Goal: Find specific fact: Find specific fact

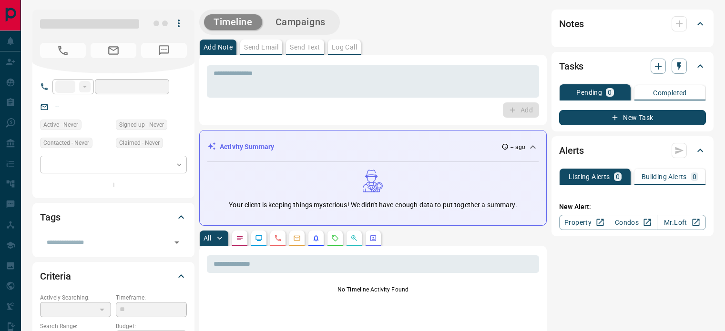
type input "**"
type input "**********"
type input "*********"
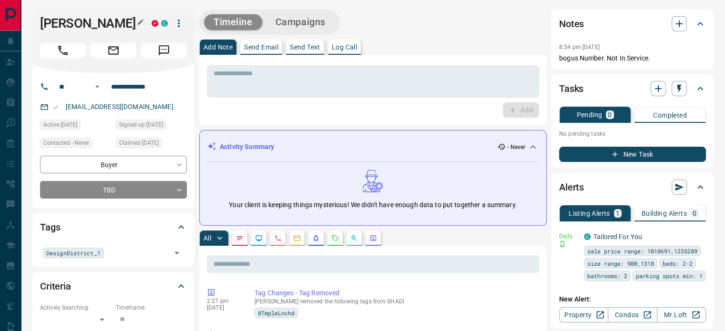
click at [138, 26] on button "button" at bounding box center [140, 22] width 12 height 12
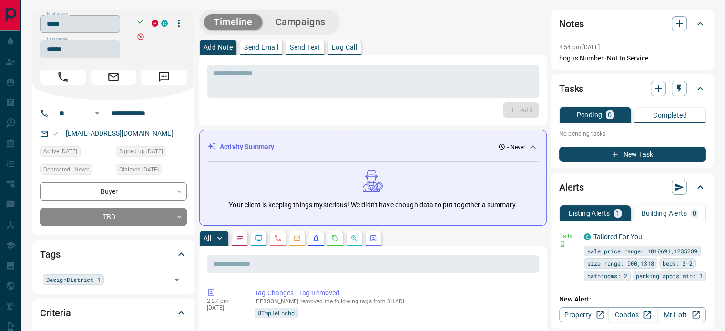
click at [108, 31] on input "*****" at bounding box center [80, 24] width 80 height 18
click at [90, 52] on input "******" at bounding box center [80, 50] width 80 height 18
click at [133, 114] on input "**********" at bounding box center [144, 113] width 74 height 15
click at [146, 135] on p "[EMAIL_ADDRESS][DOMAIN_NAME]" at bounding box center [119, 134] width 113 height 16
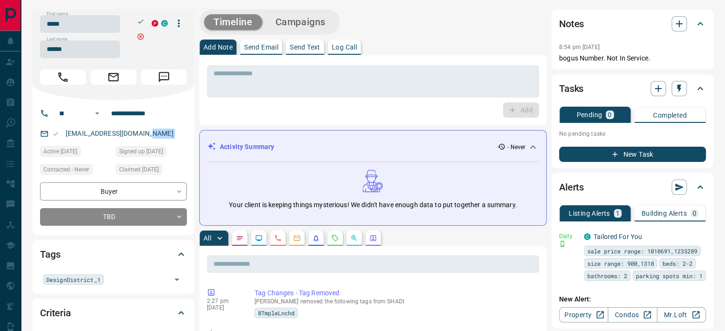
click at [146, 135] on p "[EMAIL_ADDRESS][DOMAIN_NAME]" at bounding box center [119, 134] width 113 height 16
copy link "[EMAIL_ADDRESS][DOMAIN_NAME]"
click at [570, 51] on div "8:54 pm [DATE] Pin" at bounding box center [632, 47] width 147 height 12
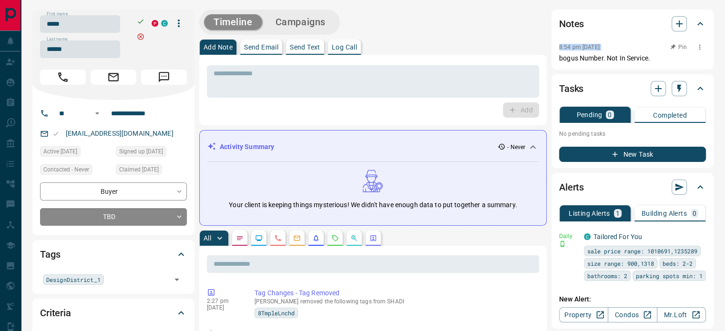
click at [570, 51] on div "8:54 pm [DATE] Pin" at bounding box center [632, 47] width 147 height 12
click at [656, 61] on p "bogus Number. Not In Service." at bounding box center [632, 58] width 147 height 10
click at [654, 57] on p "bogus Number. Not In Service." at bounding box center [632, 58] width 147 height 10
drag, startPoint x: 654, startPoint y: 57, endPoint x: 632, endPoint y: 55, distance: 21.5
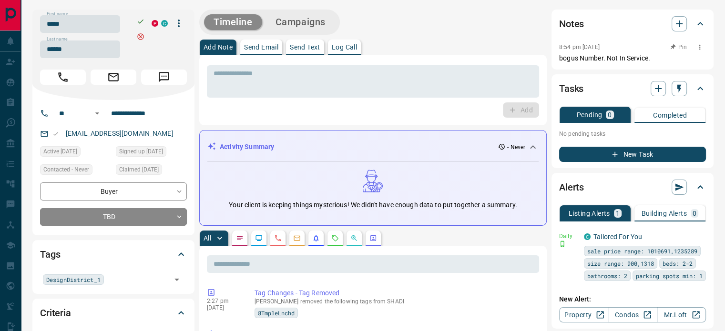
click at [654, 57] on p "bogus Number. Not In Service." at bounding box center [632, 58] width 147 height 10
drag, startPoint x: 569, startPoint y: 46, endPoint x: 556, endPoint y: 42, distance: 13.6
click at [554, 42] on div "Notes 8:54 pm [DATE] bogus Number. Not In Service." at bounding box center [633, 40] width 162 height 60
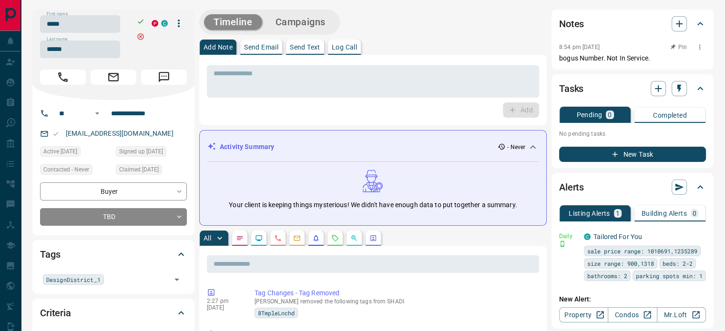
click at [636, 58] on p "bogus Number. Not In Service." at bounding box center [632, 58] width 147 height 10
copy div "8:54 pm [DATE] Pin bogus Number. Not In Service."
drag, startPoint x: 652, startPoint y: 59, endPoint x: 550, endPoint y: 40, distance: 103.8
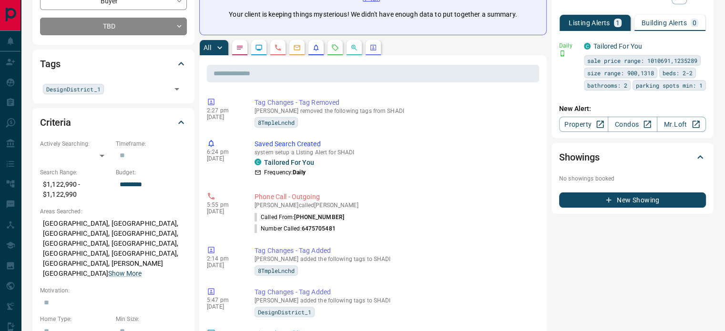
click at [86, 226] on p "[GEOGRAPHIC_DATA], [GEOGRAPHIC_DATA], [GEOGRAPHIC_DATA], [GEOGRAPHIC_DATA], [GE…" at bounding box center [113, 249] width 147 height 66
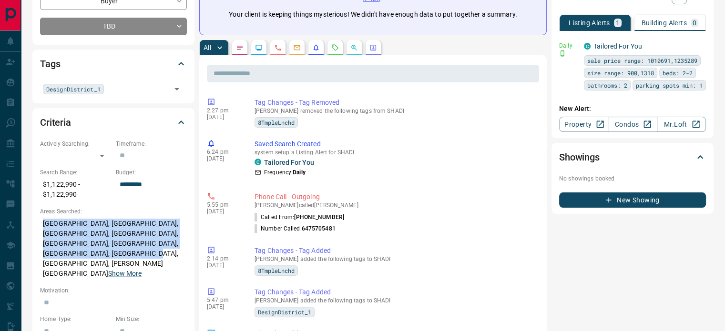
click at [86, 226] on p "[GEOGRAPHIC_DATA], [GEOGRAPHIC_DATA], [GEOGRAPHIC_DATA], [GEOGRAPHIC_DATA], [GE…" at bounding box center [113, 249] width 147 height 66
copy p "[GEOGRAPHIC_DATA], [GEOGRAPHIC_DATA], [GEOGRAPHIC_DATA], [GEOGRAPHIC_DATA], [GE…"
click at [132, 248] on p "[GEOGRAPHIC_DATA], [GEOGRAPHIC_DATA], [GEOGRAPHIC_DATA], [GEOGRAPHIC_DATA], [GE…" at bounding box center [113, 249] width 147 height 66
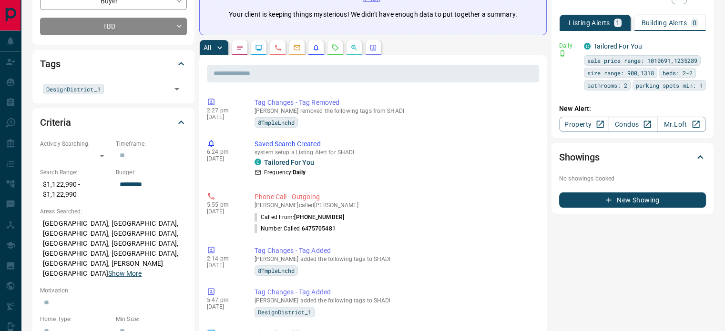
click at [135, 269] on button "Show More" at bounding box center [124, 274] width 33 height 10
click at [120, 247] on p "[GEOGRAPHIC_DATA], [GEOGRAPHIC_DATA], [GEOGRAPHIC_DATA], [GEOGRAPHIC_DATA], [GE…" at bounding box center [113, 254] width 147 height 76
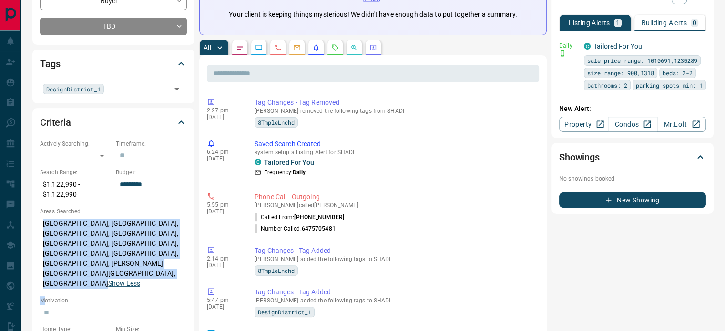
click at [120, 247] on p "[GEOGRAPHIC_DATA], [GEOGRAPHIC_DATA], [GEOGRAPHIC_DATA], [GEOGRAPHIC_DATA], [GE…" at bounding box center [113, 254] width 147 height 76
copy div "[GEOGRAPHIC_DATA], [GEOGRAPHIC_DATA], [GEOGRAPHIC_DATA], [GEOGRAPHIC_DATA], [GE…"
click at [120, 247] on p "[GEOGRAPHIC_DATA], [GEOGRAPHIC_DATA], [GEOGRAPHIC_DATA], [GEOGRAPHIC_DATA], [GE…" at bounding box center [113, 254] width 147 height 76
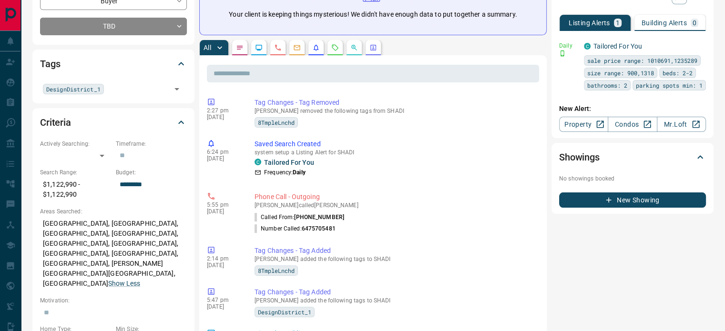
click at [120, 247] on p "[GEOGRAPHIC_DATA], [GEOGRAPHIC_DATA], [GEOGRAPHIC_DATA], [GEOGRAPHIC_DATA], [GE…" at bounding box center [113, 254] width 147 height 76
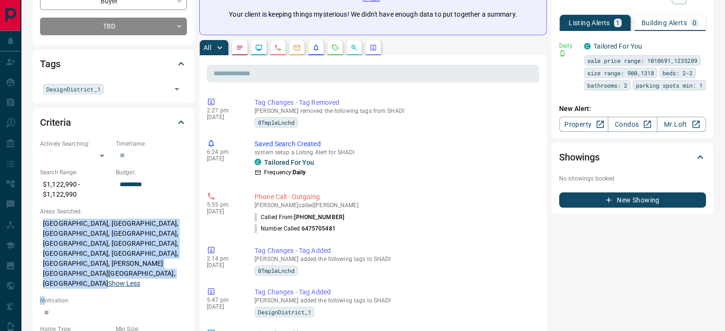
click at [76, 261] on p "[GEOGRAPHIC_DATA], [GEOGRAPHIC_DATA], [GEOGRAPHIC_DATA], [GEOGRAPHIC_DATA], [GE…" at bounding box center [113, 254] width 147 height 76
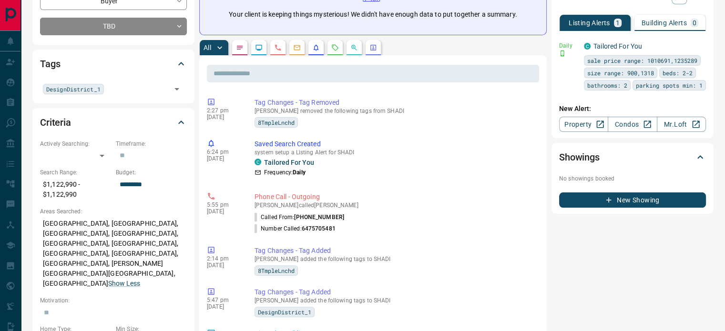
click at [73, 263] on p "[GEOGRAPHIC_DATA], [GEOGRAPHIC_DATA], [GEOGRAPHIC_DATA], [GEOGRAPHIC_DATA], [GE…" at bounding box center [113, 254] width 147 height 76
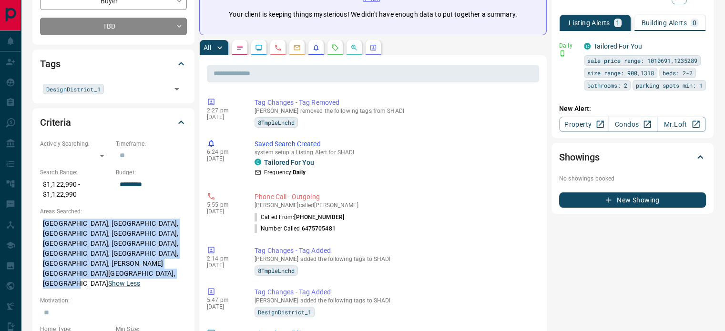
copy p "[GEOGRAPHIC_DATA], [GEOGRAPHIC_DATA], [GEOGRAPHIC_DATA], [GEOGRAPHIC_DATA], [GE…"
drag, startPoint x: 63, startPoint y: 249, endPoint x: 37, endPoint y: 227, distance: 34.1
click at [37, 227] on div "Criteria Actively Searching: ​ ​ Timeframe: ​ Search Range: $1,122,990 - $1,122…" at bounding box center [113, 289] width 162 height 362
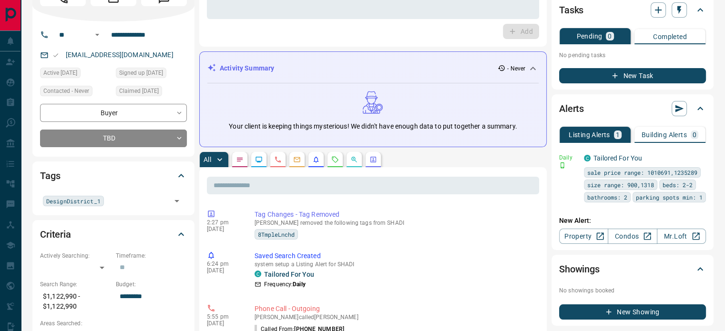
scroll to position [95, 0]
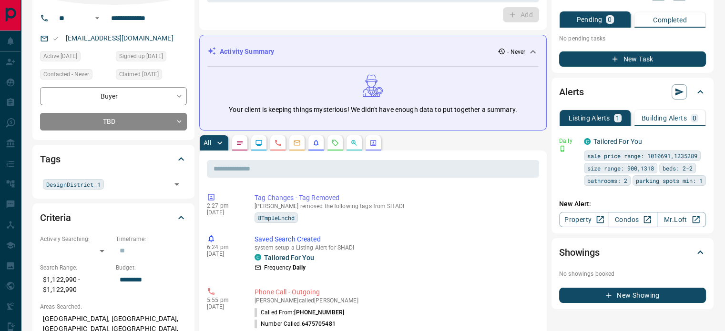
click at [277, 146] on icon "Calls" at bounding box center [278, 143] width 8 height 8
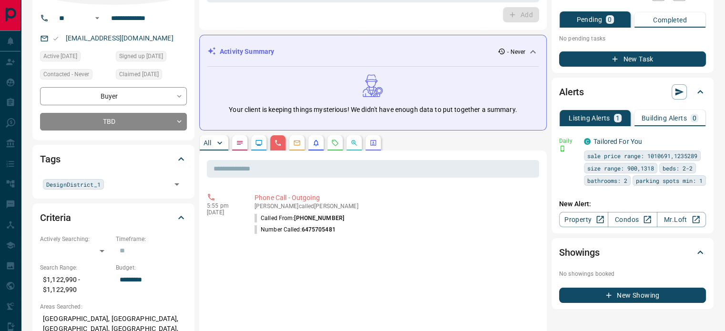
scroll to position [191, 0]
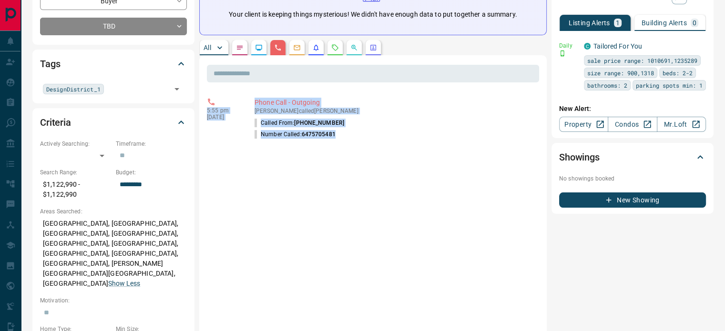
copy div "5:55 pm [DATE] Phone Call - Outgoing [PERSON_NAME] called [PERSON_NAME] Called …"
drag, startPoint x: 343, startPoint y: 136, endPoint x: 198, endPoint y: 101, distance: 148.7
click at [198, 101] on div "**********" at bounding box center [372, 248] width 681 height 858
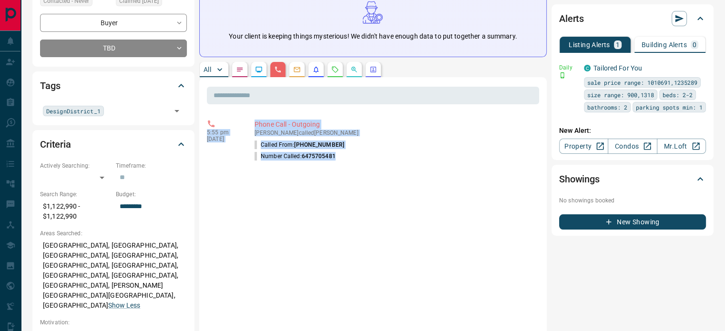
scroll to position [0, 0]
